Goal: Task Accomplishment & Management: Manage account settings

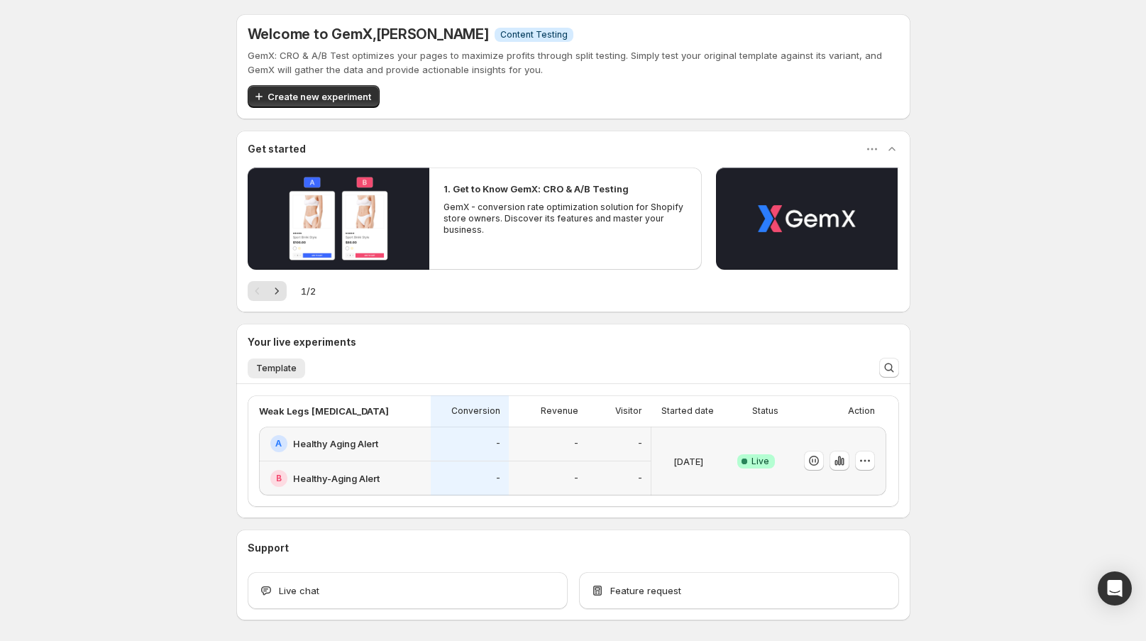
click at [406, 464] on div "B Healthy-Aging Alert" at bounding box center [345, 478] width 172 height 34
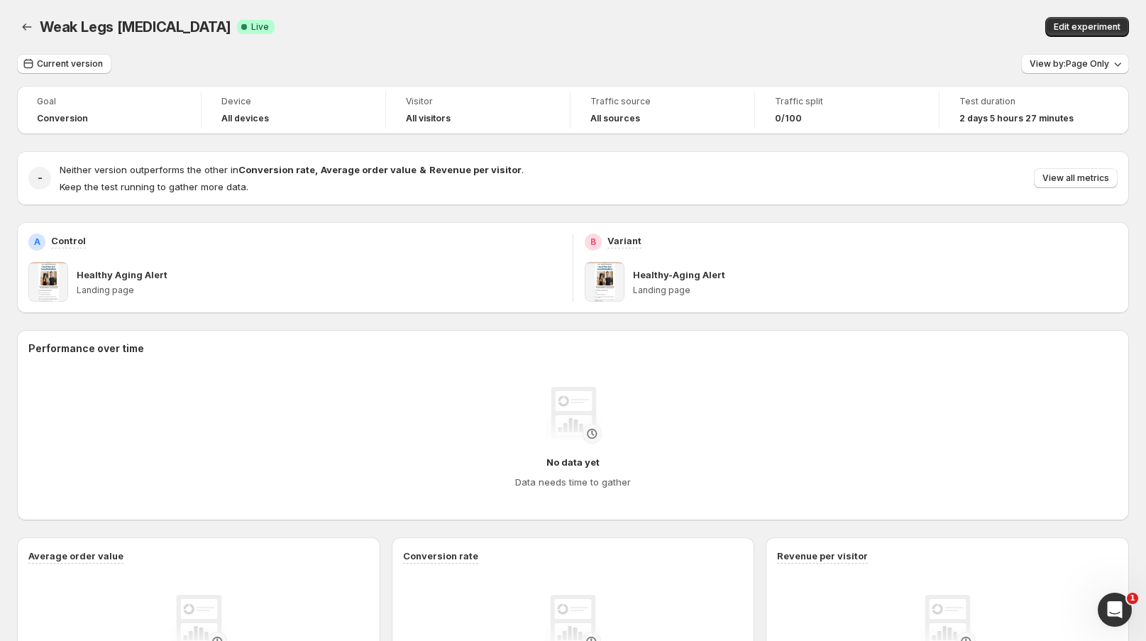
click at [1096, 177] on span "View all metrics" at bounding box center [1076, 177] width 67 height 11
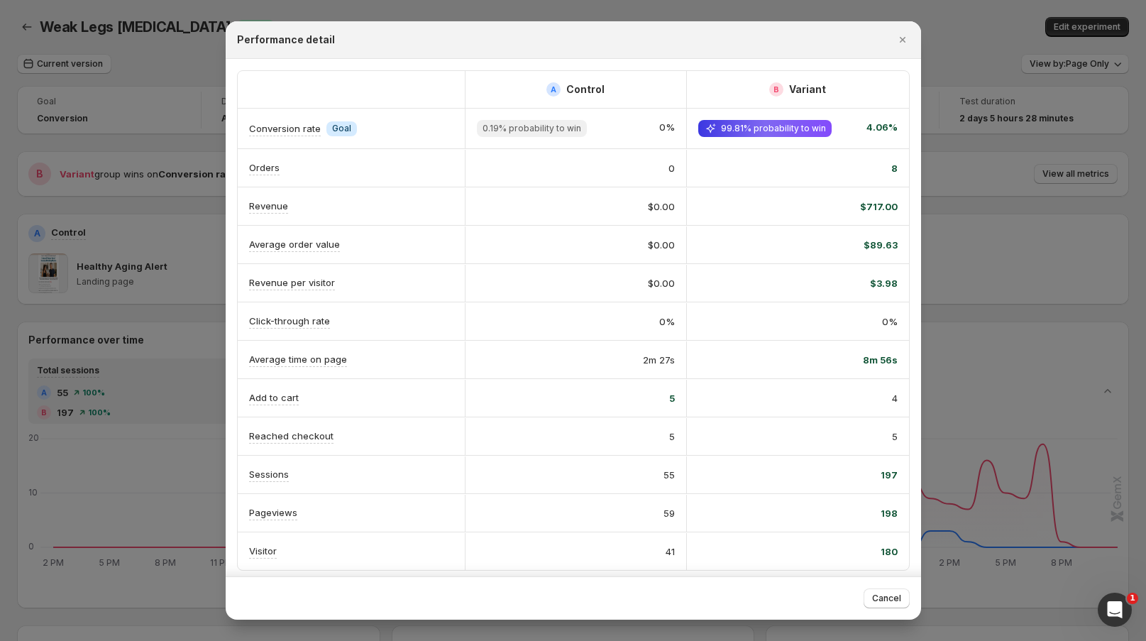
click at [903, 43] on icon "Close" at bounding box center [903, 40] width 14 height 14
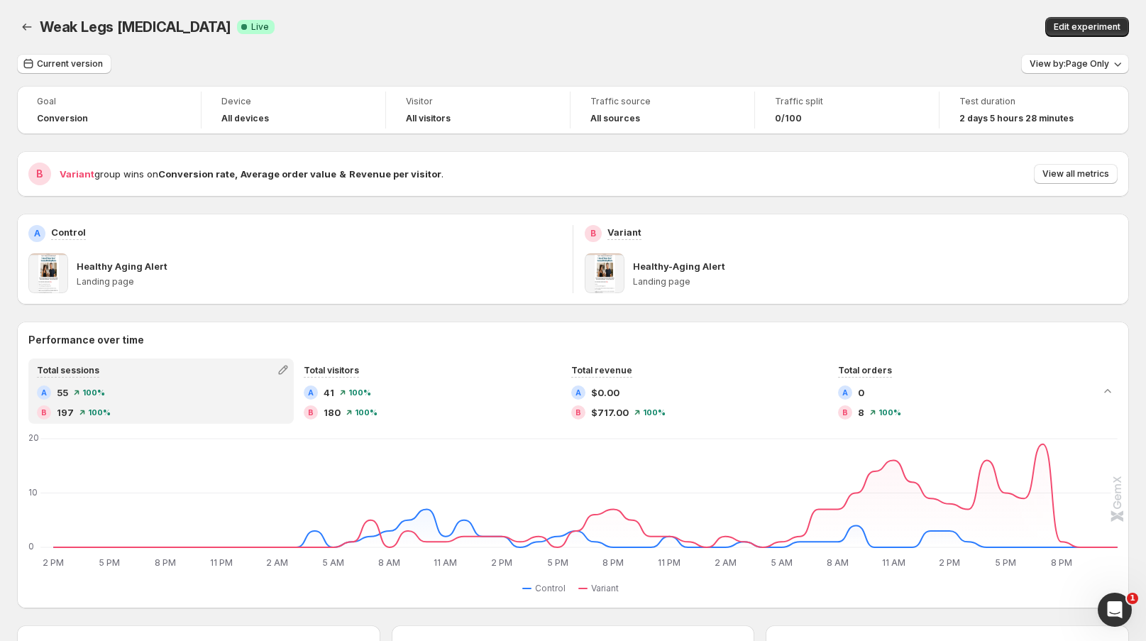
click at [551, 38] on div "Weak Legs [MEDICAL_DATA]. This page is ready Weak Legs [MEDICAL_DATA] Success C…" at bounding box center [573, 27] width 1112 height 54
click at [29, 29] on icon "Back" at bounding box center [27, 27] width 14 height 14
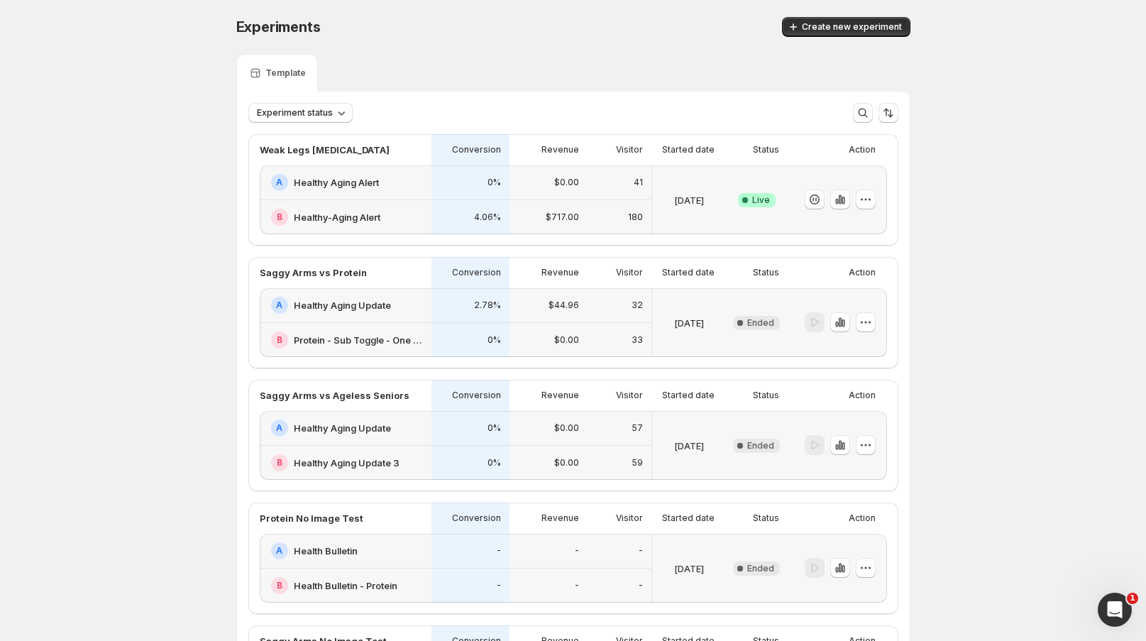
click at [427, 197] on div "A Healthy Aging Alert" at bounding box center [346, 182] width 172 height 35
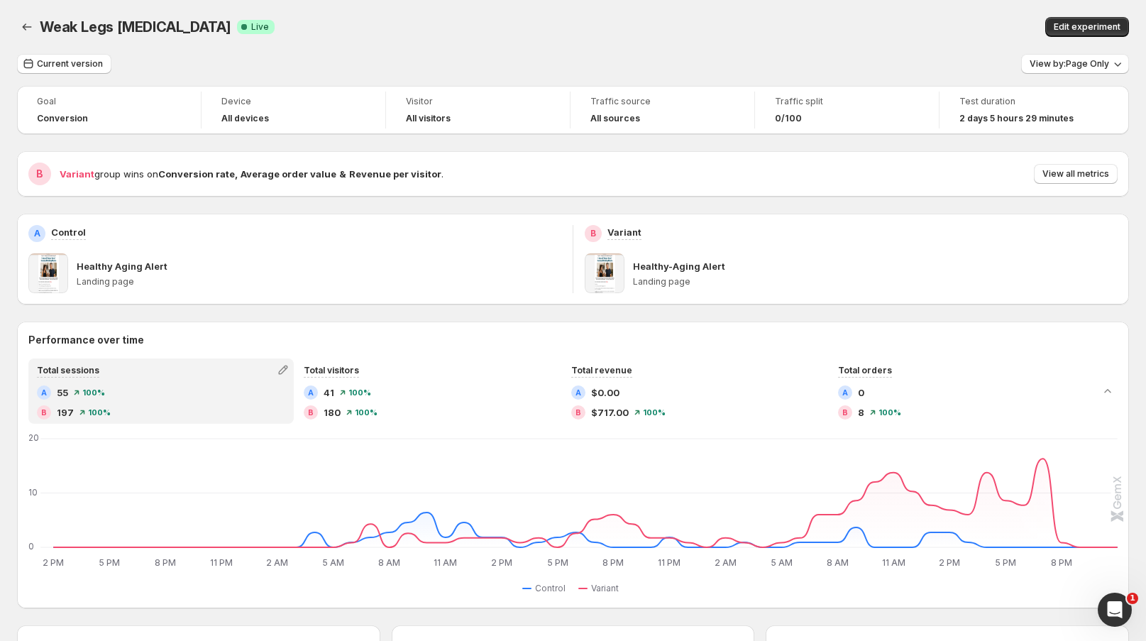
click at [798, 127] on div "Traffic split 0/100" at bounding box center [847, 110] width 167 height 37
click at [1089, 22] on span "Edit experiment" at bounding box center [1087, 26] width 67 height 11
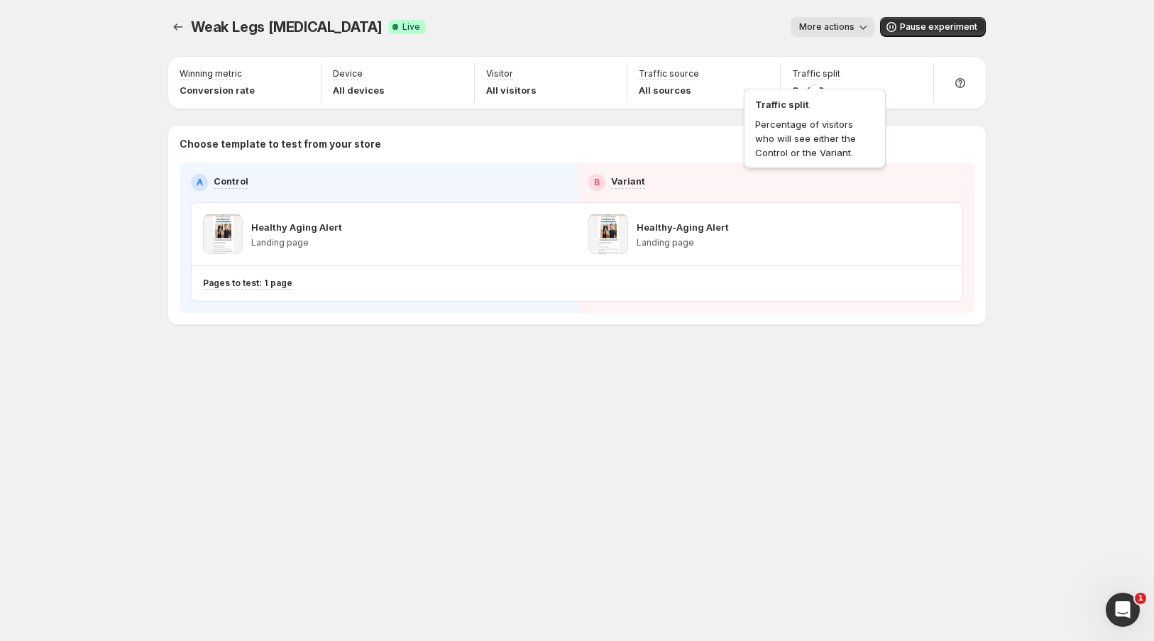
click at [822, 74] on p "Traffic split" at bounding box center [816, 73] width 48 height 11
click at [819, 77] on p "Traffic split" at bounding box center [816, 73] width 48 height 11
click at [908, 77] on icon "button" at bounding box center [915, 75] width 14 height 14
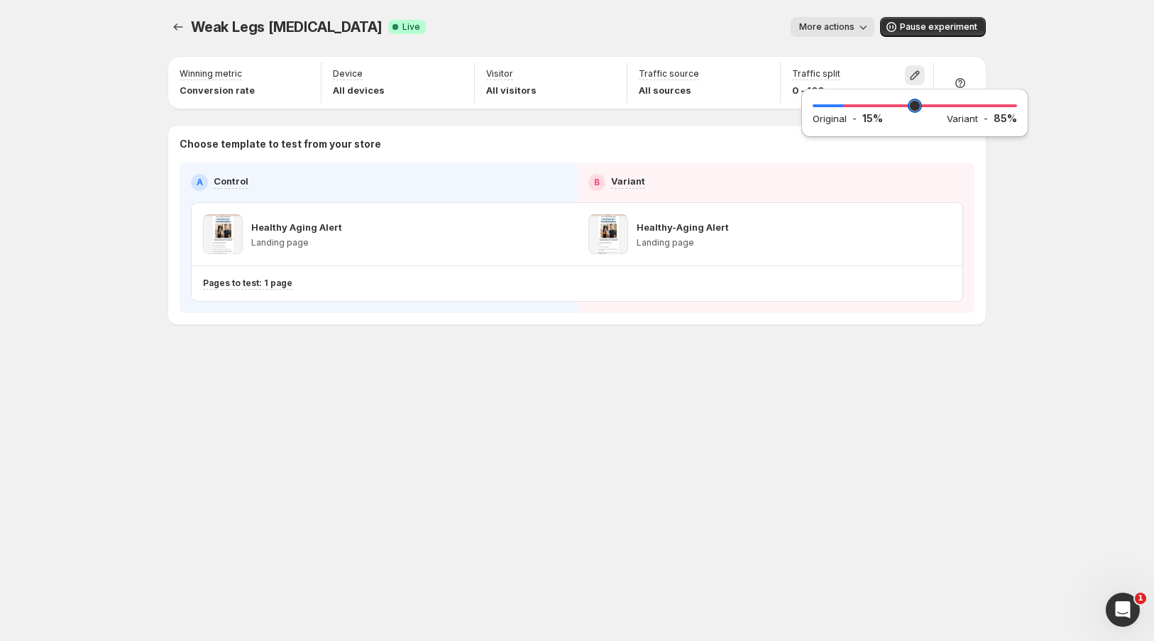
drag, startPoint x: 821, startPoint y: 107, endPoint x: 847, endPoint y: 105, distance: 25.6
type input "**"
click at [847, 105] on input "range" at bounding box center [915, 106] width 204 height 20
click at [1028, 205] on div "Weak Legs [MEDICAL_DATA]. This page is ready Weak Legs [MEDICAL_DATA] Success C…" at bounding box center [577, 320] width 1154 height 641
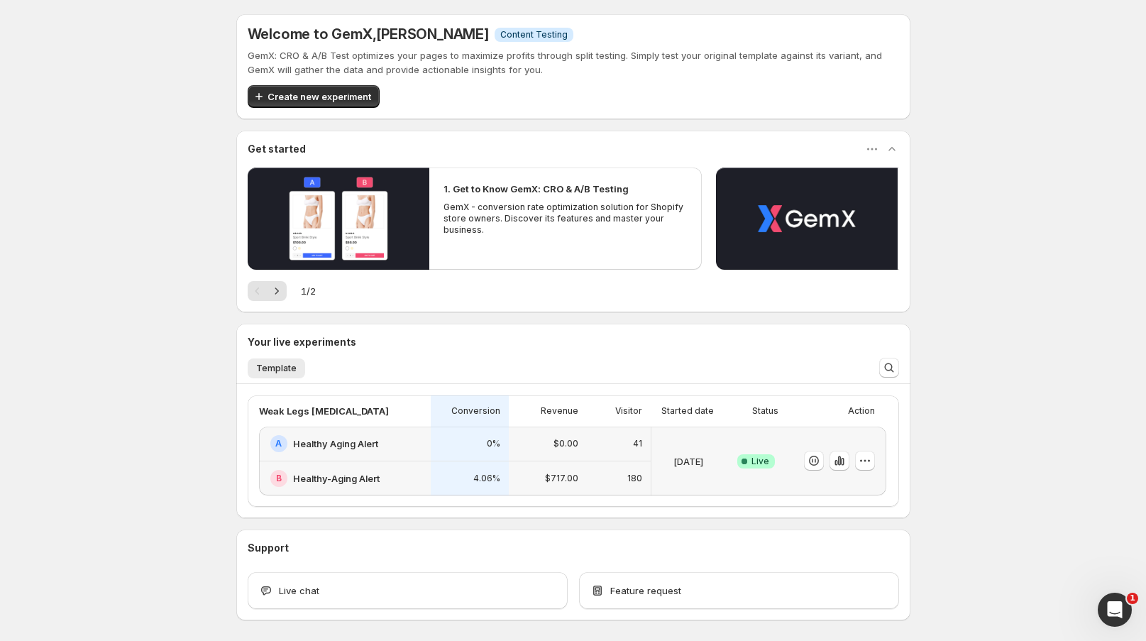
click at [458, 454] on div "0%" at bounding box center [470, 444] width 78 height 35
